Goal: Task Accomplishment & Management: Manage account settings

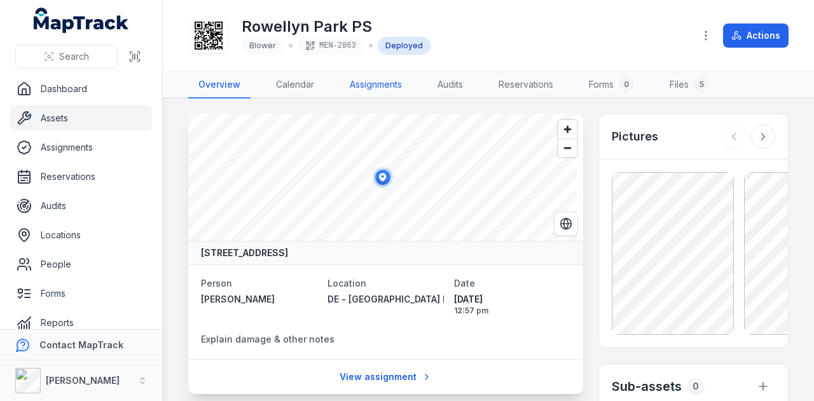
click at [372, 85] on link "Assignments" at bounding box center [376, 85] width 73 height 27
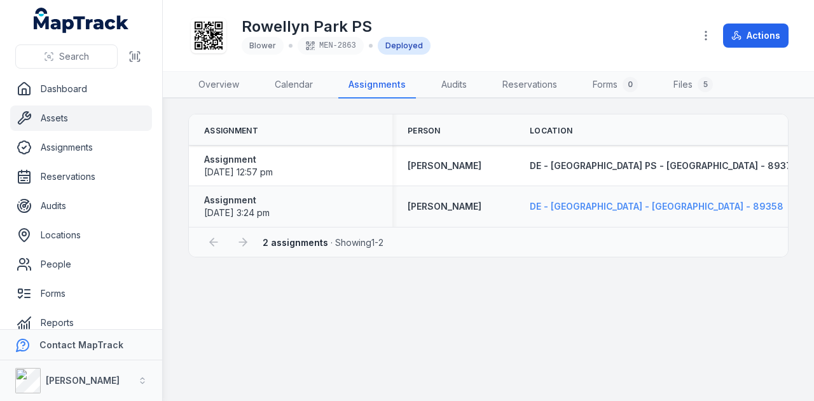
click at [597, 209] on span "DE - [GEOGRAPHIC_DATA] - [GEOGRAPHIC_DATA] - 89358" at bounding box center [657, 206] width 254 height 11
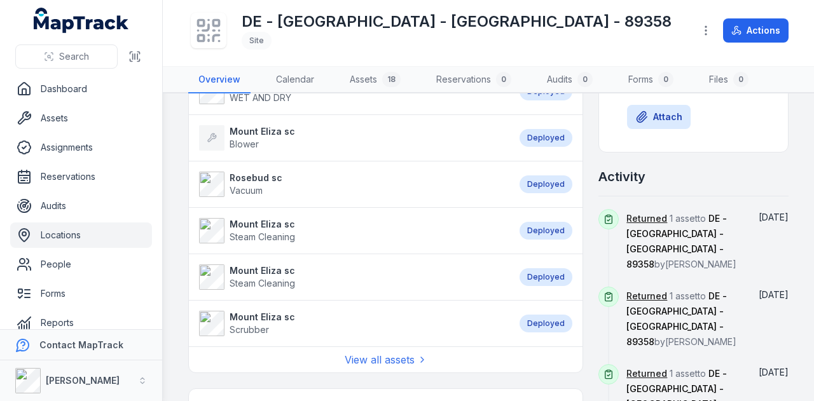
scroll to position [700, 0]
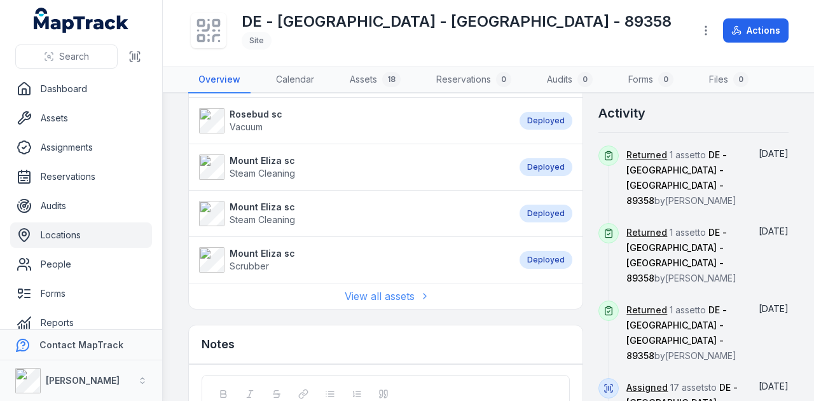
click at [379, 289] on link "View all assets" at bounding box center [386, 296] width 83 height 15
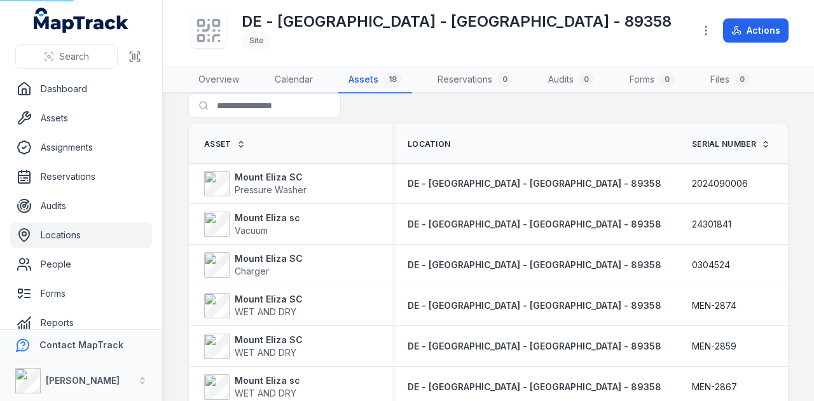
click at [387, 289] on div "Mount Eliza SC WET AND DRY" at bounding box center [291, 306] width 204 height 36
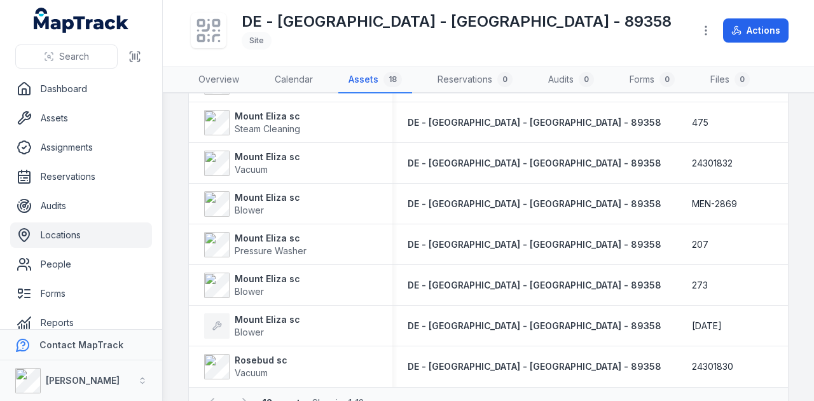
scroll to position [559, 0]
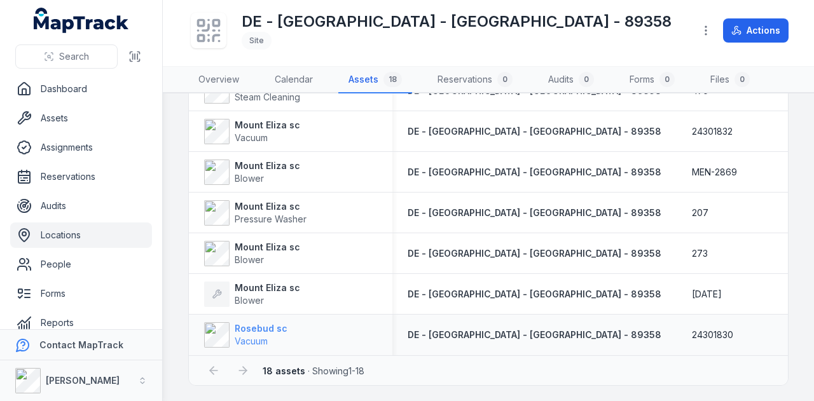
click at [266, 326] on strong "Rosebud sc" at bounding box center [261, 329] width 53 height 13
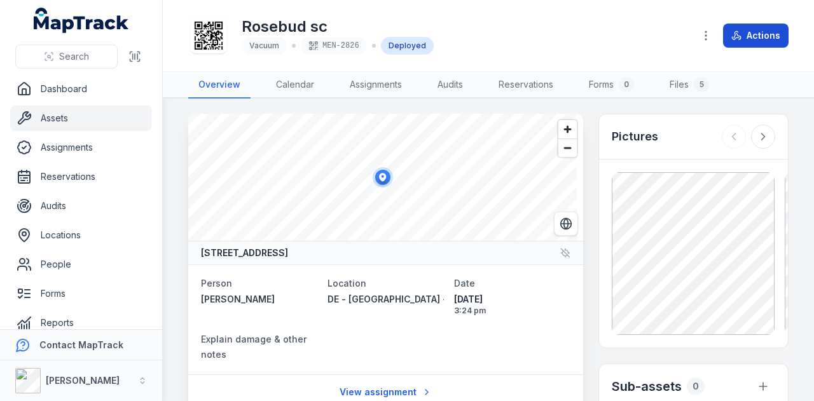
click at [772, 26] on button "Actions" at bounding box center [756, 36] width 66 height 24
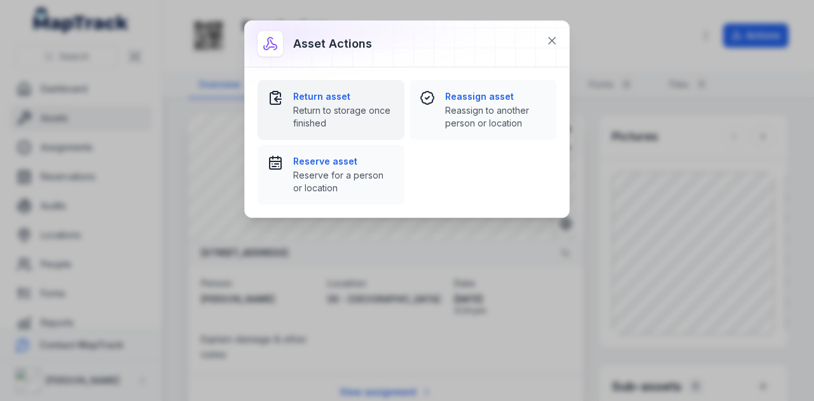
click at [330, 114] on span "Return to storage once finished" at bounding box center [343, 116] width 101 height 25
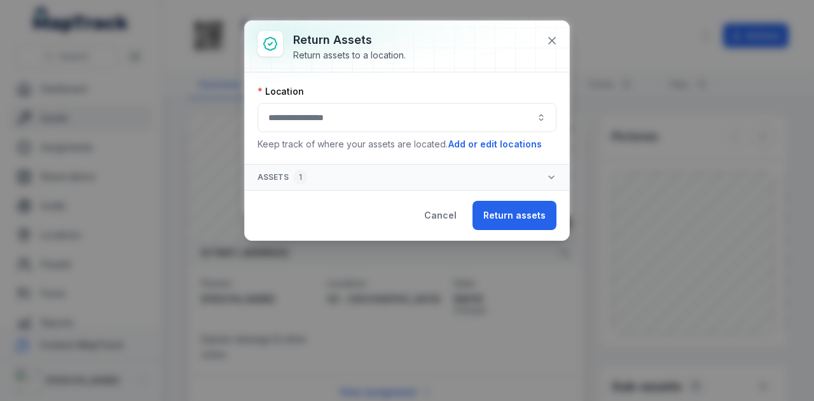
click at [505, 113] on button "button" at bounding box center [407, 117] width 299 height 29
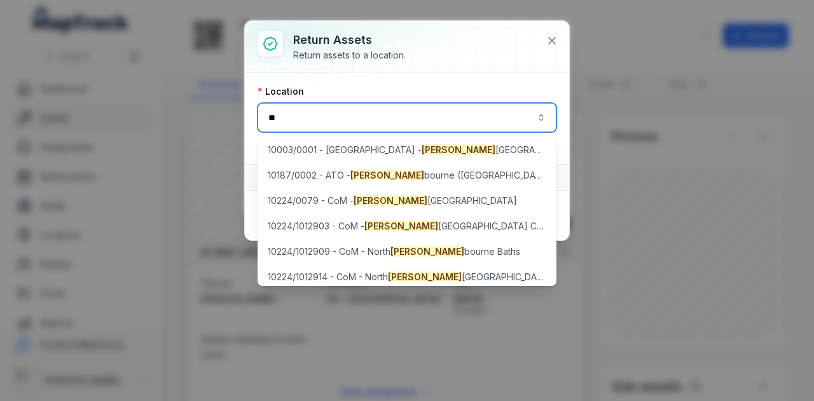
type input "*"
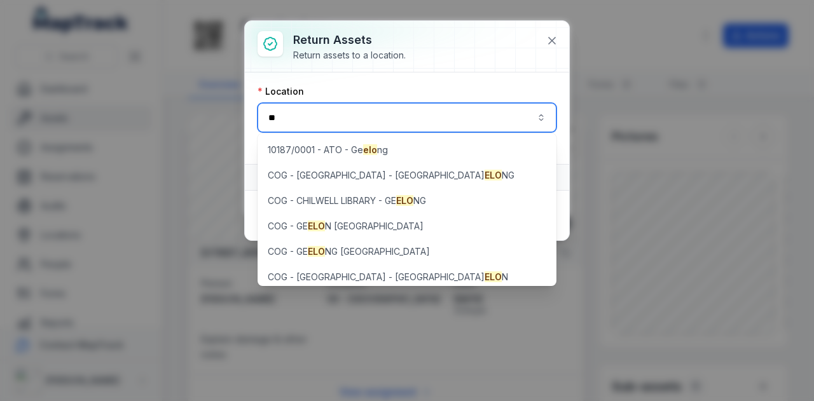
type input "*"
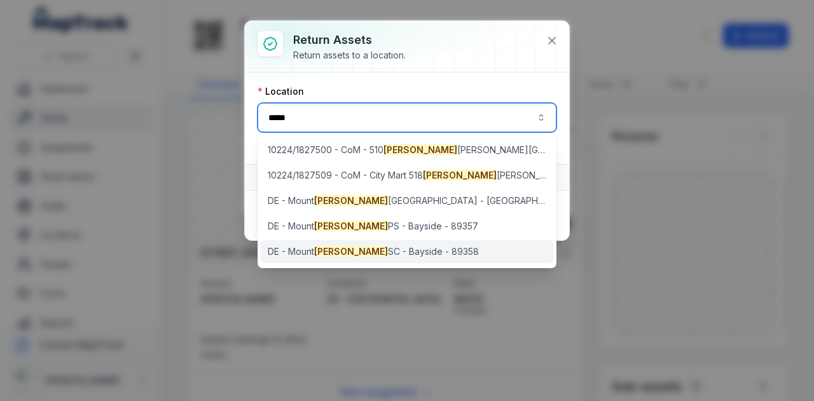
type input "*****"
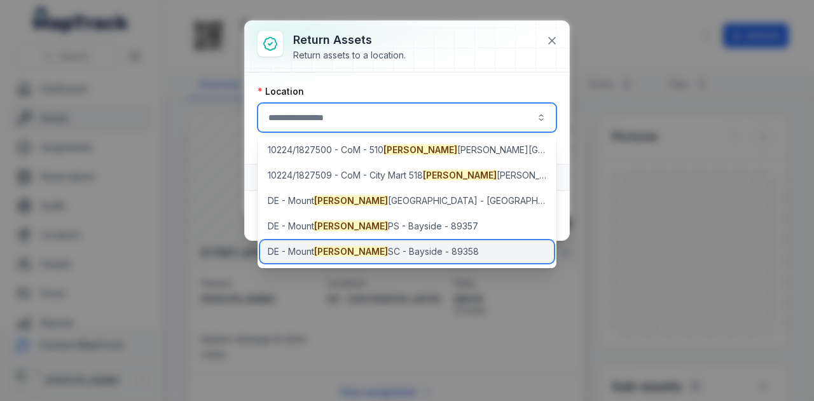
click at [355, 252] on span "DE - [GEOGRAPHIC_DATA] - [GEOGRAPHIC_DATA] - 89358" at bounding box center [373, 252] width 211 height 13
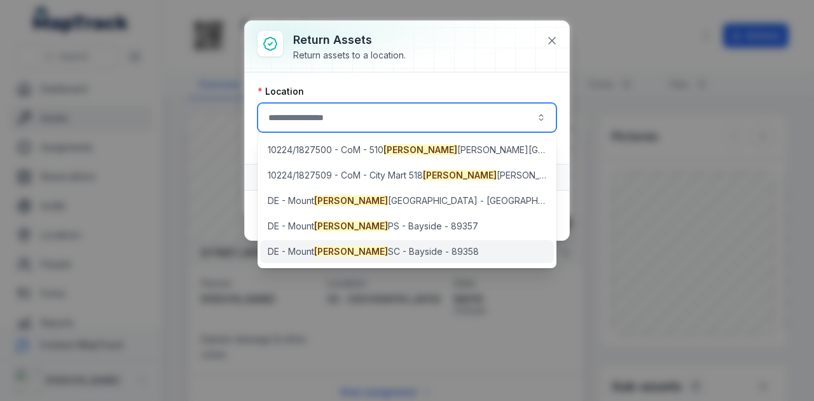
type input "**********"
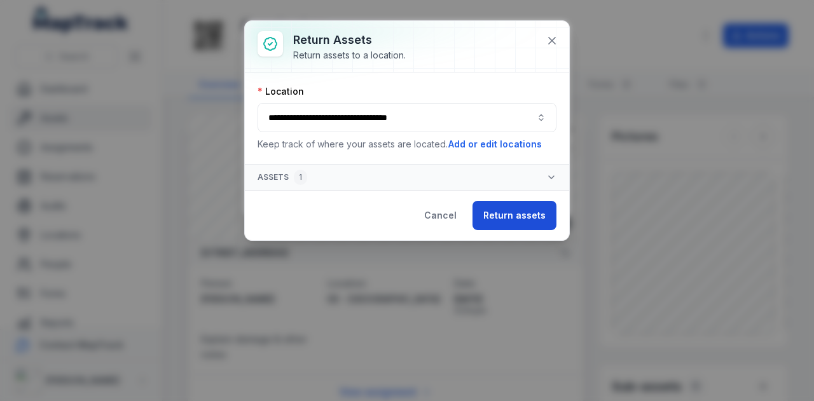
click at [504, 214] on button "Return assets" at bounding box center [515, 215] width 84 height 29
